Goal: Navigation & Orientation: Find specific page/section

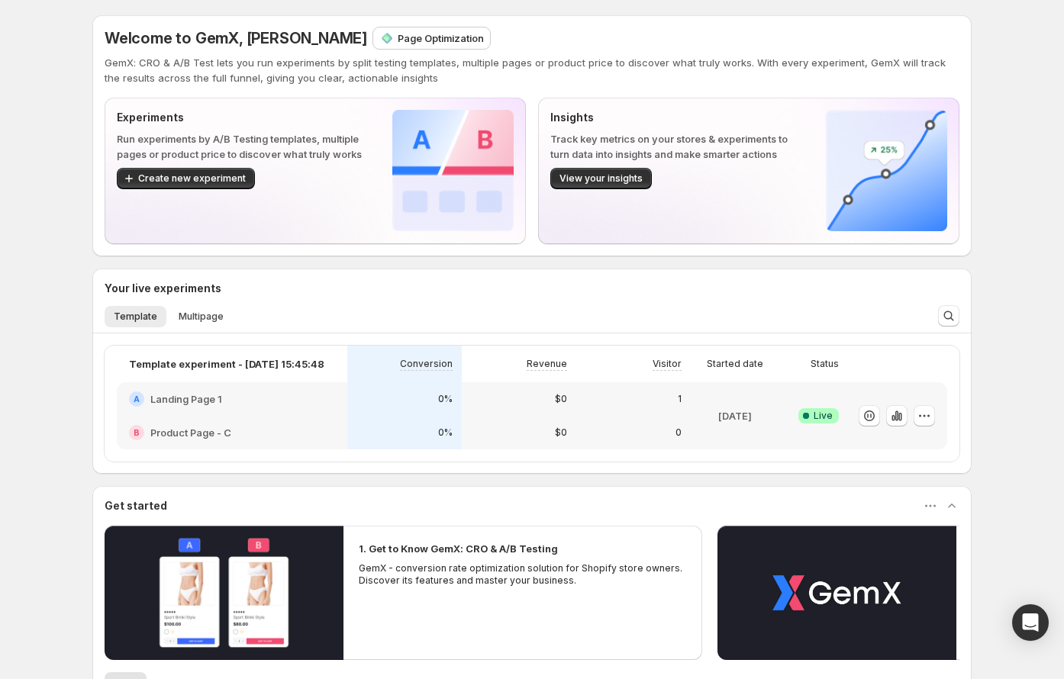
click at [398, 37] on p "Page Optimization" at bounding box center [441, 38] width 86 height 15
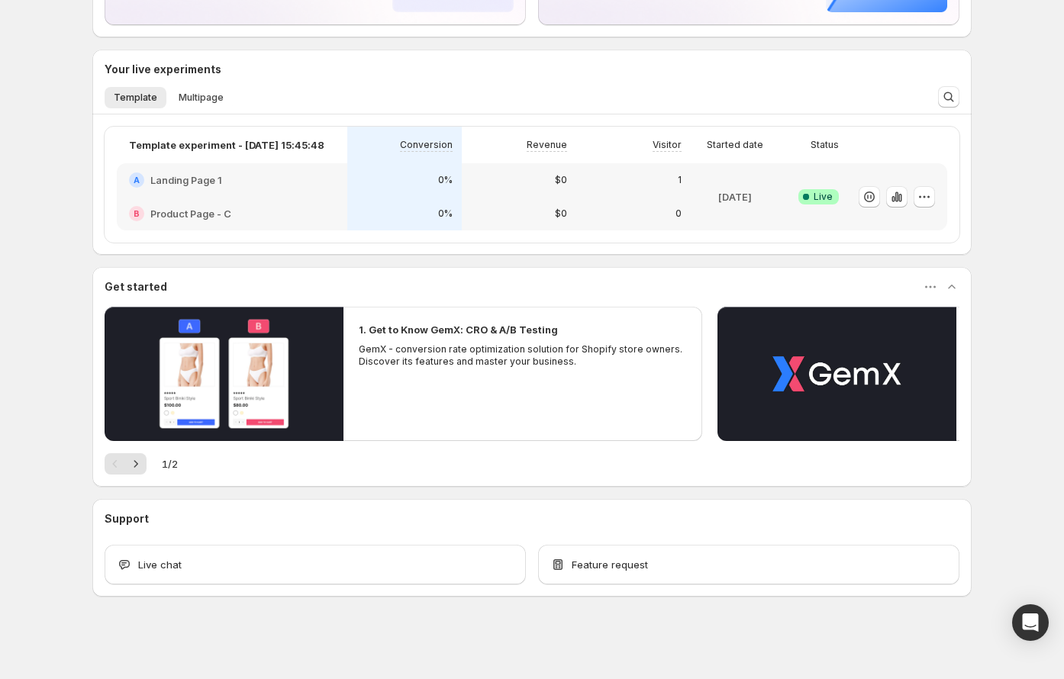
scroll to position [200, 0]
